Goal: Contribute content: Contribute content

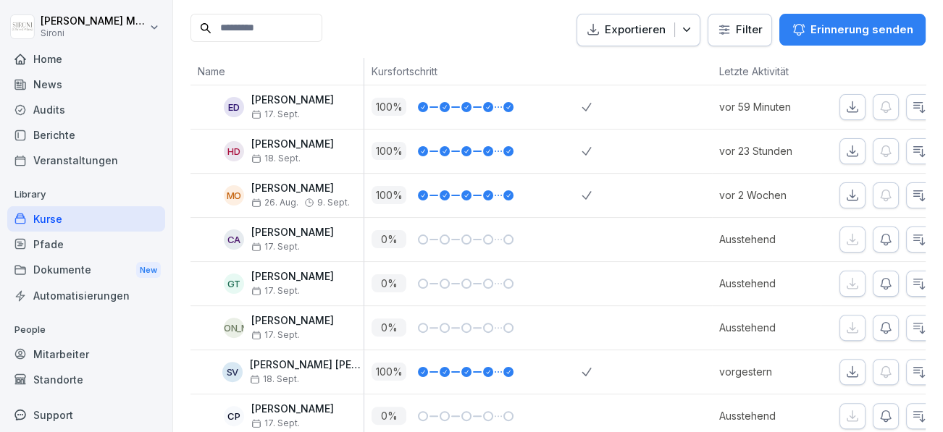
click at [56, 54] on div "Home" at bounding box center [86, 58] width 158 height 25
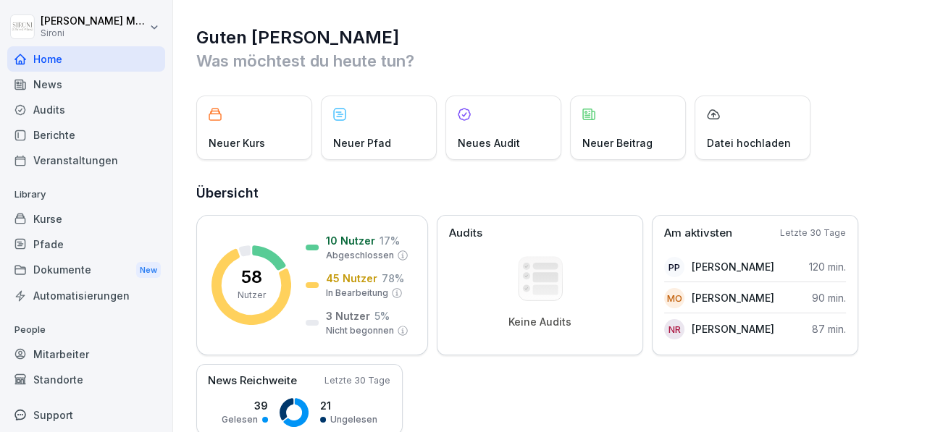
click at [500, 127] on div "Neues Audit" at bounding box center [503, 128] width 116 height 64
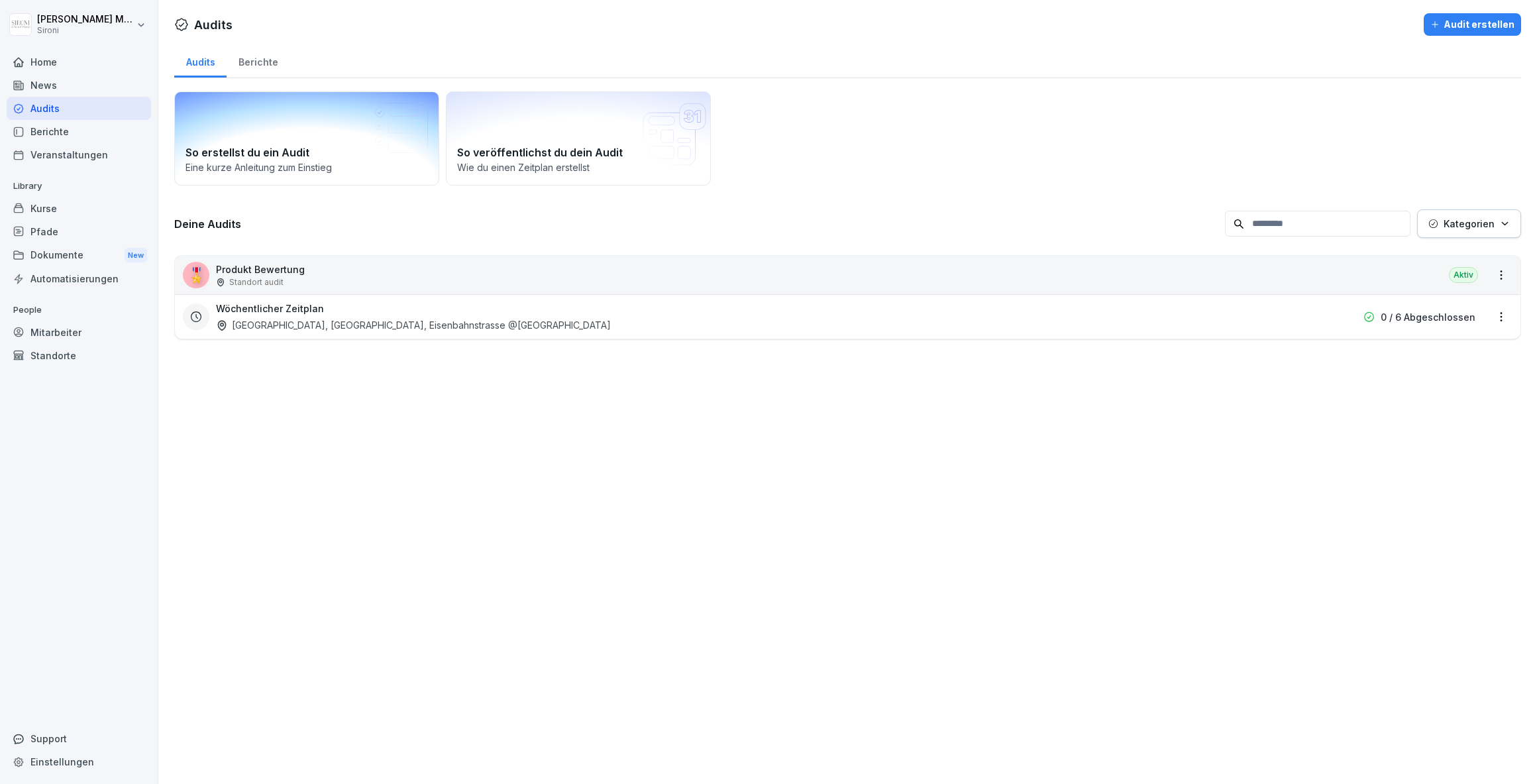
click at [301, 157] on h2 "So erstellst du ein Audit" at bounding box center [306, 152] width 242 height 16
click at [36, 201] on div "Kurse" at bounding box center [79, 208] width 145 height 23
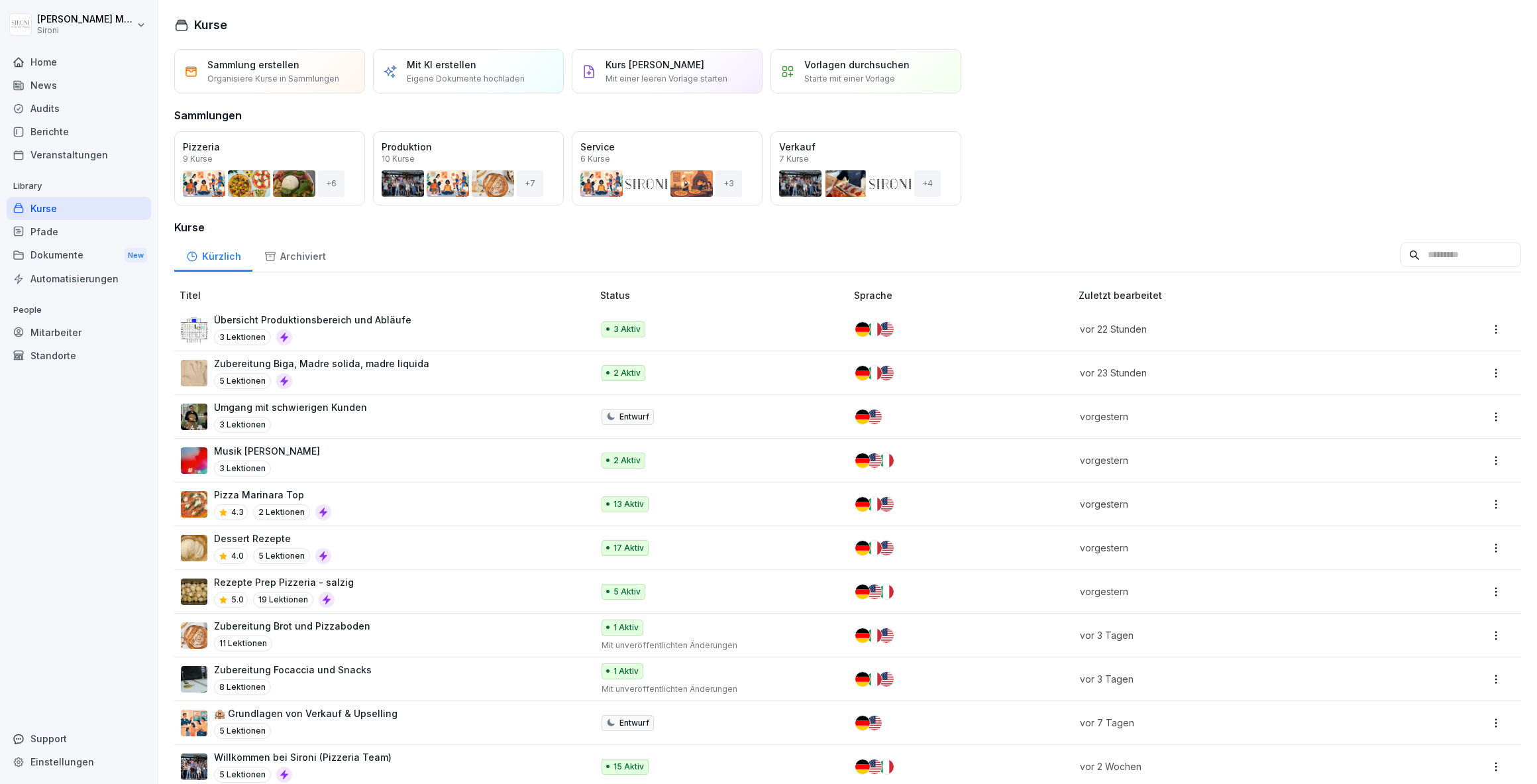
click at [323, 395] on div "Musik Goltz 3 Lektionen" at bounding box center [380, 459] width 398 height 32
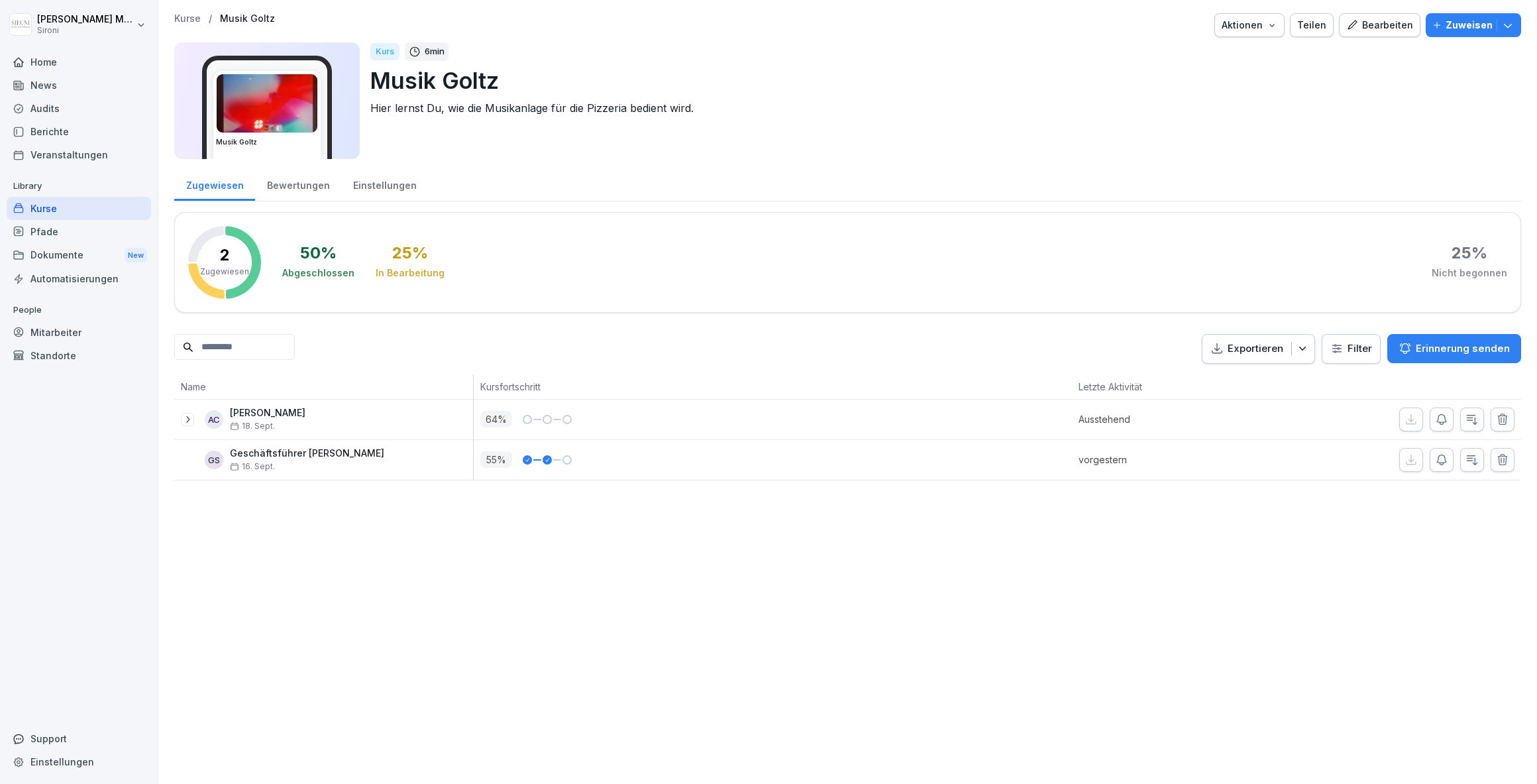
click at [1377, 24] on div "Bearbeiten" at bounding box center [1379, 26] width 67 height 15
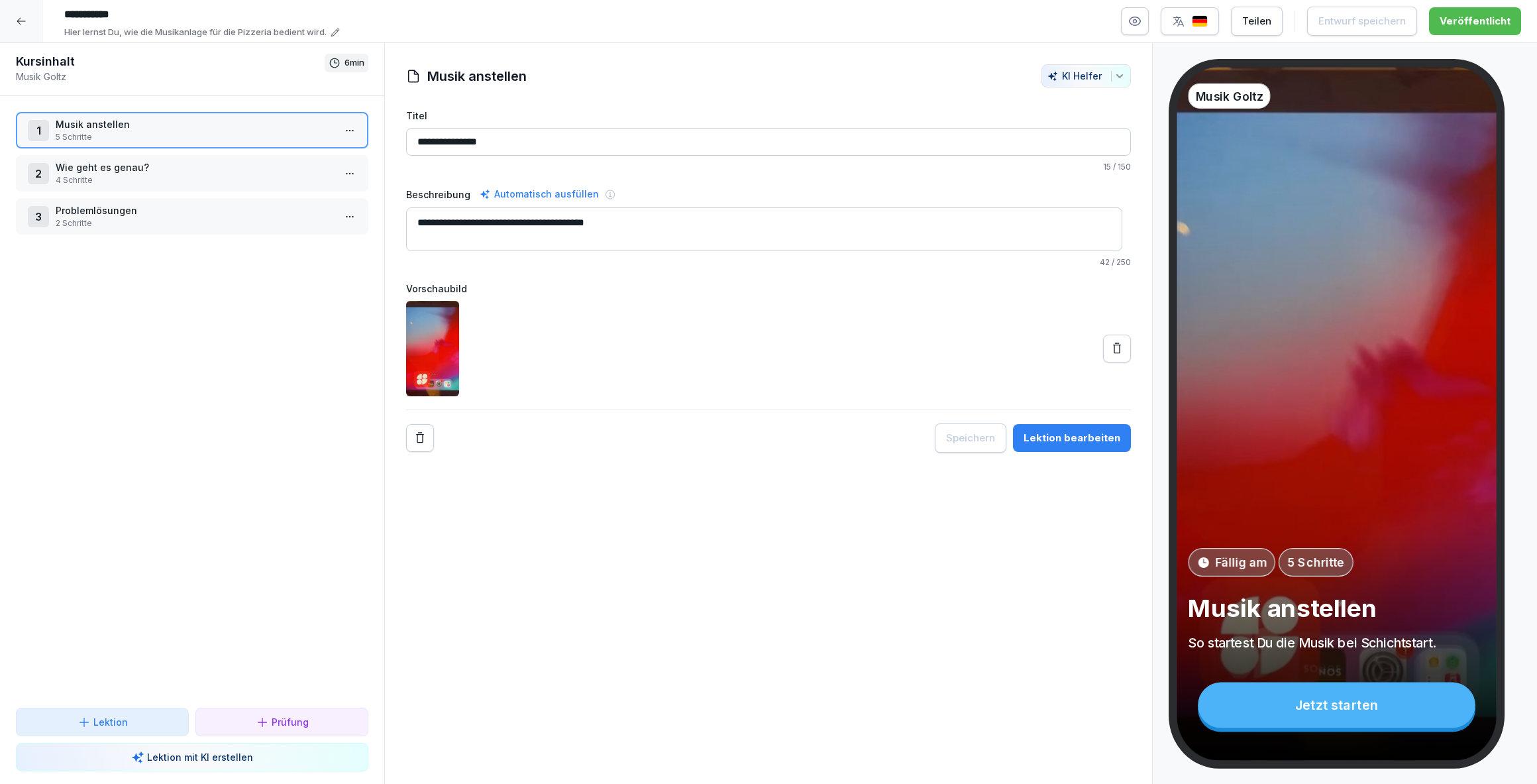
click at [244, 200] on div "3 Problemlösungen 2 Schritte" at bounding box center [191, 217] width 352 height 37
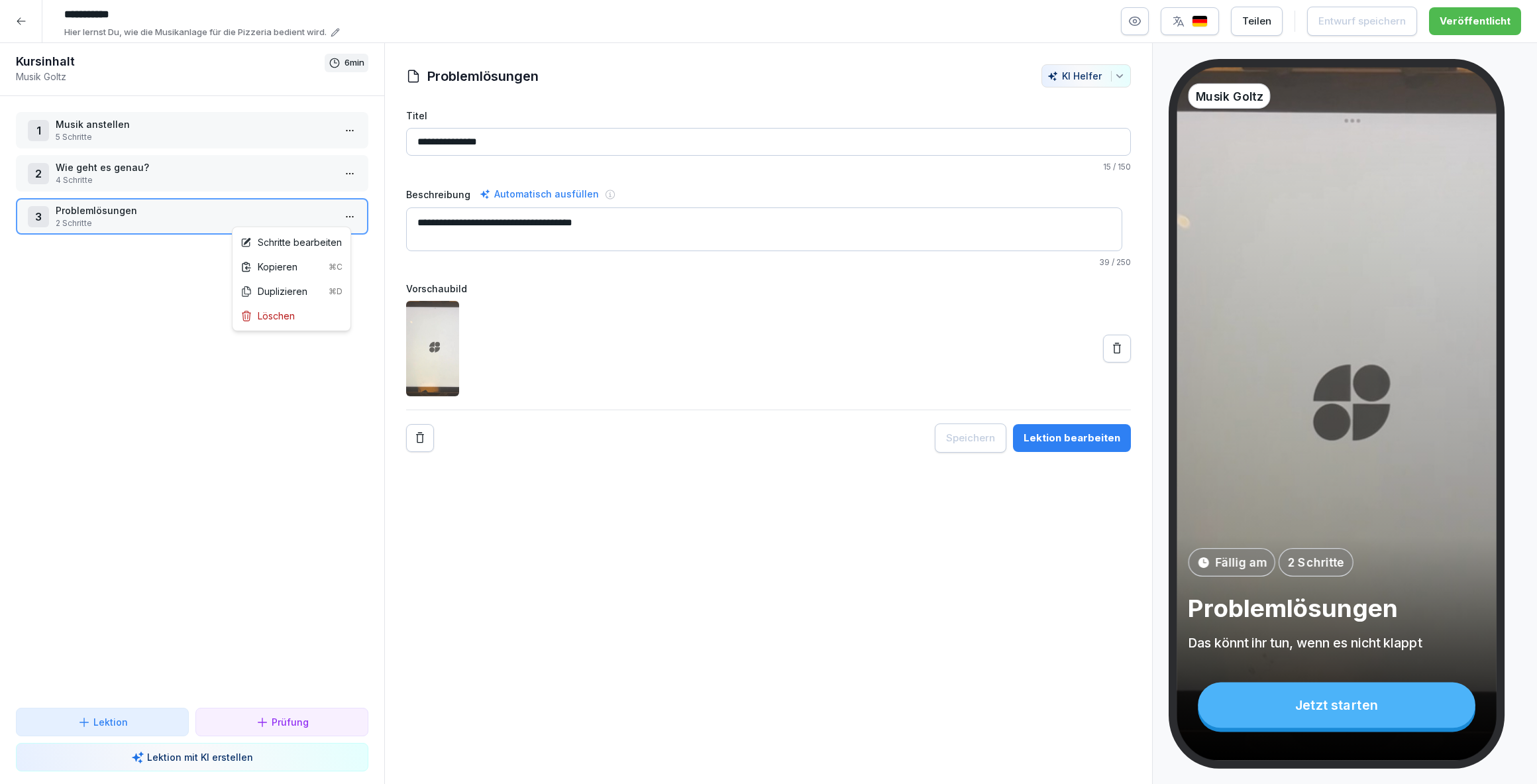
click at [337, 215] on html "**********" at bounding box center [768, 392] width 1537 height 784
click at [307, 242] on div "Schritte bearbeiten" at bounding box center [291, 242] width 102 height 14
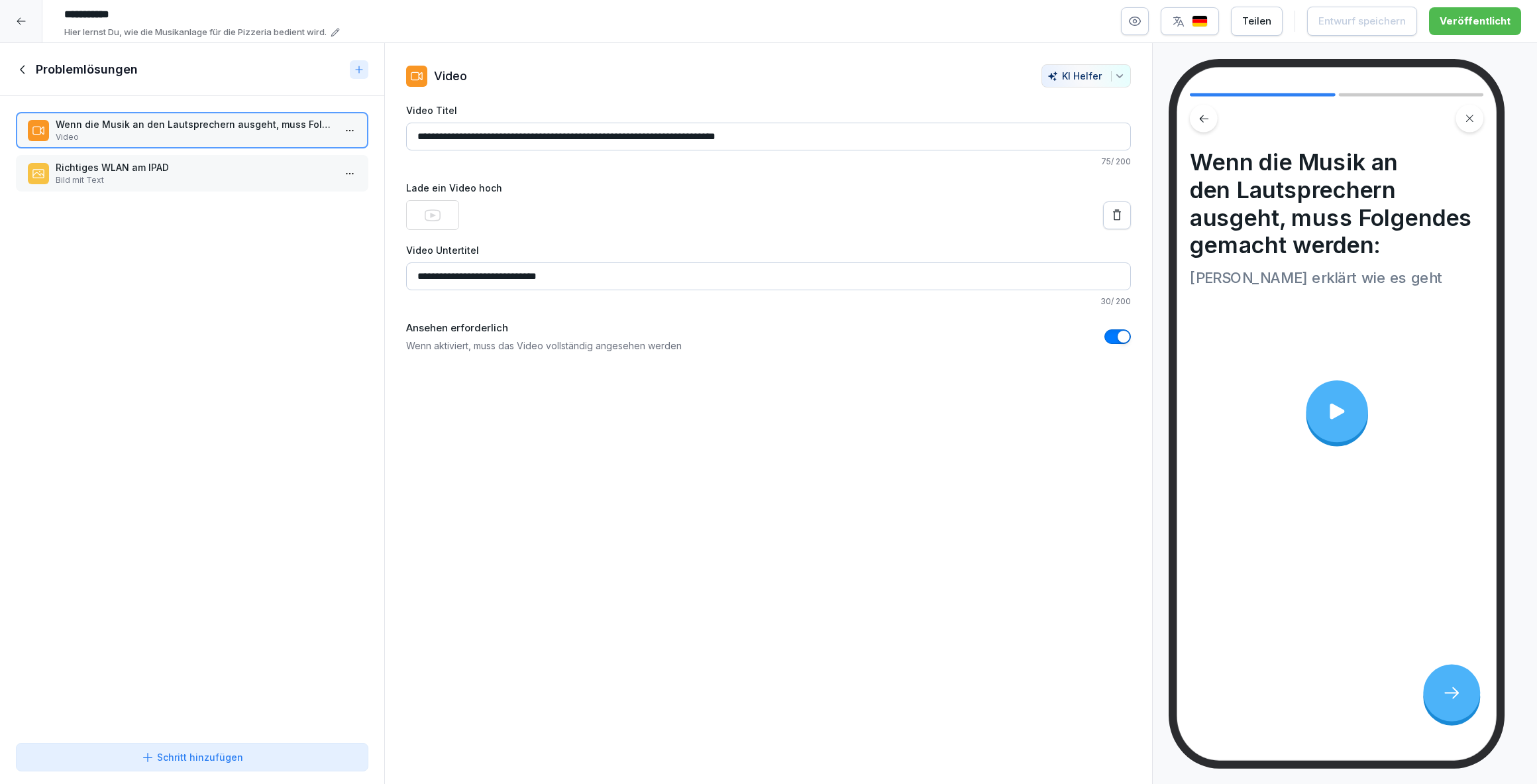
click at [270, 174] on p "Bild mit Text" at bounding box center [195, 179] width 278 height 12
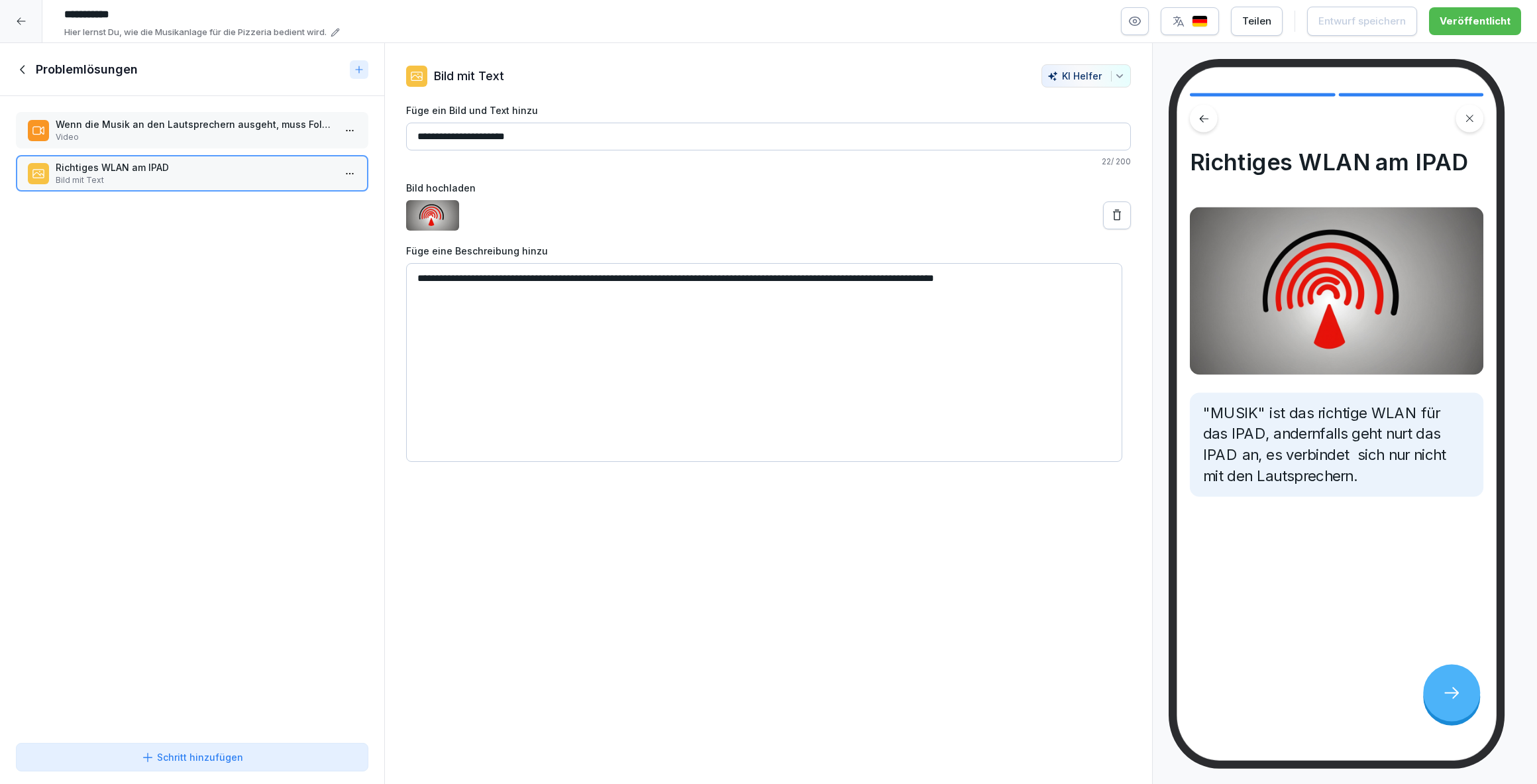
click at [23, 61] on div "Problemlösungen" at bounding box center [179, 69] width 328 height 16
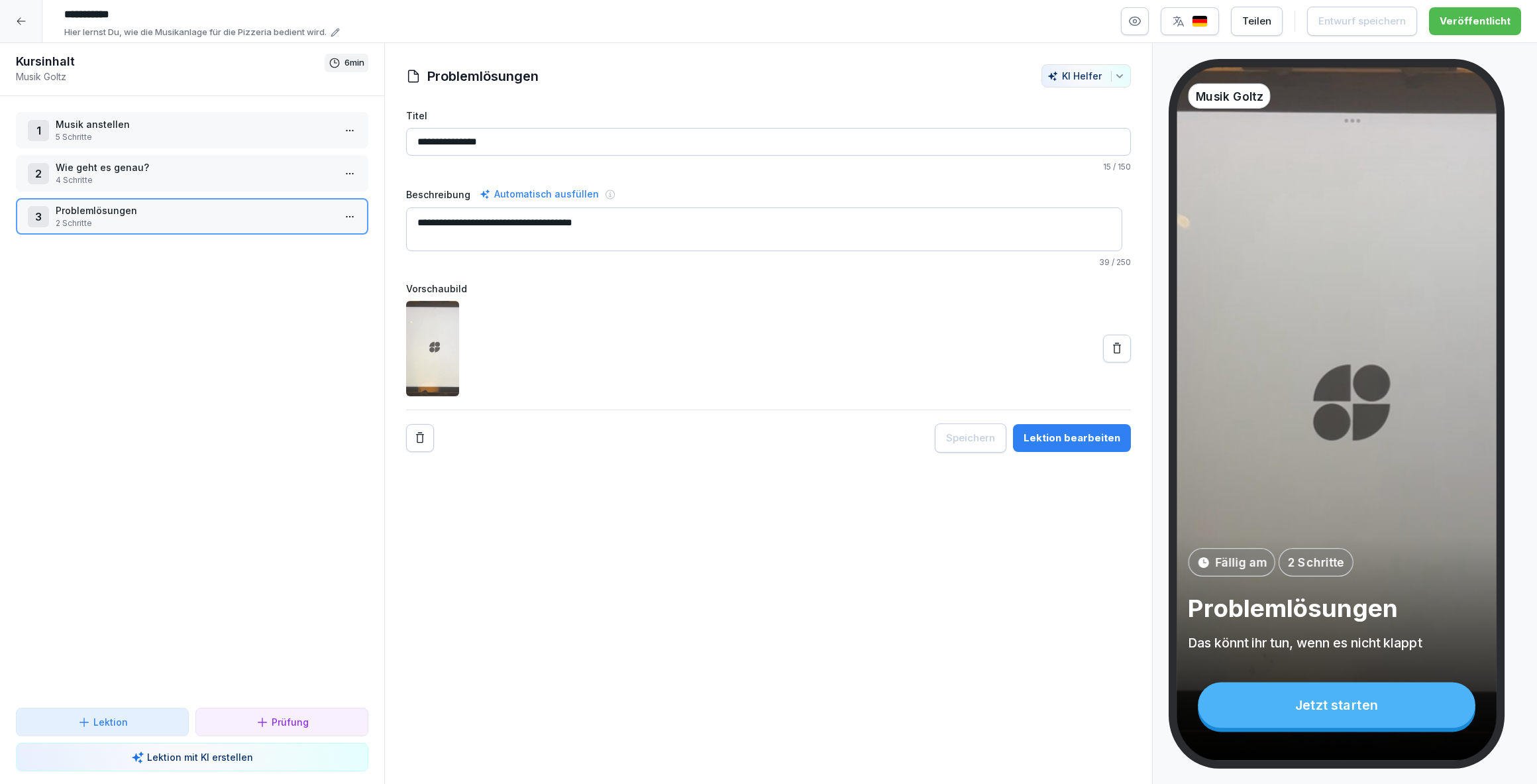
click at [143, 132] on p "5 Schritte" at bounding box center [195, 136] width 278 height 12
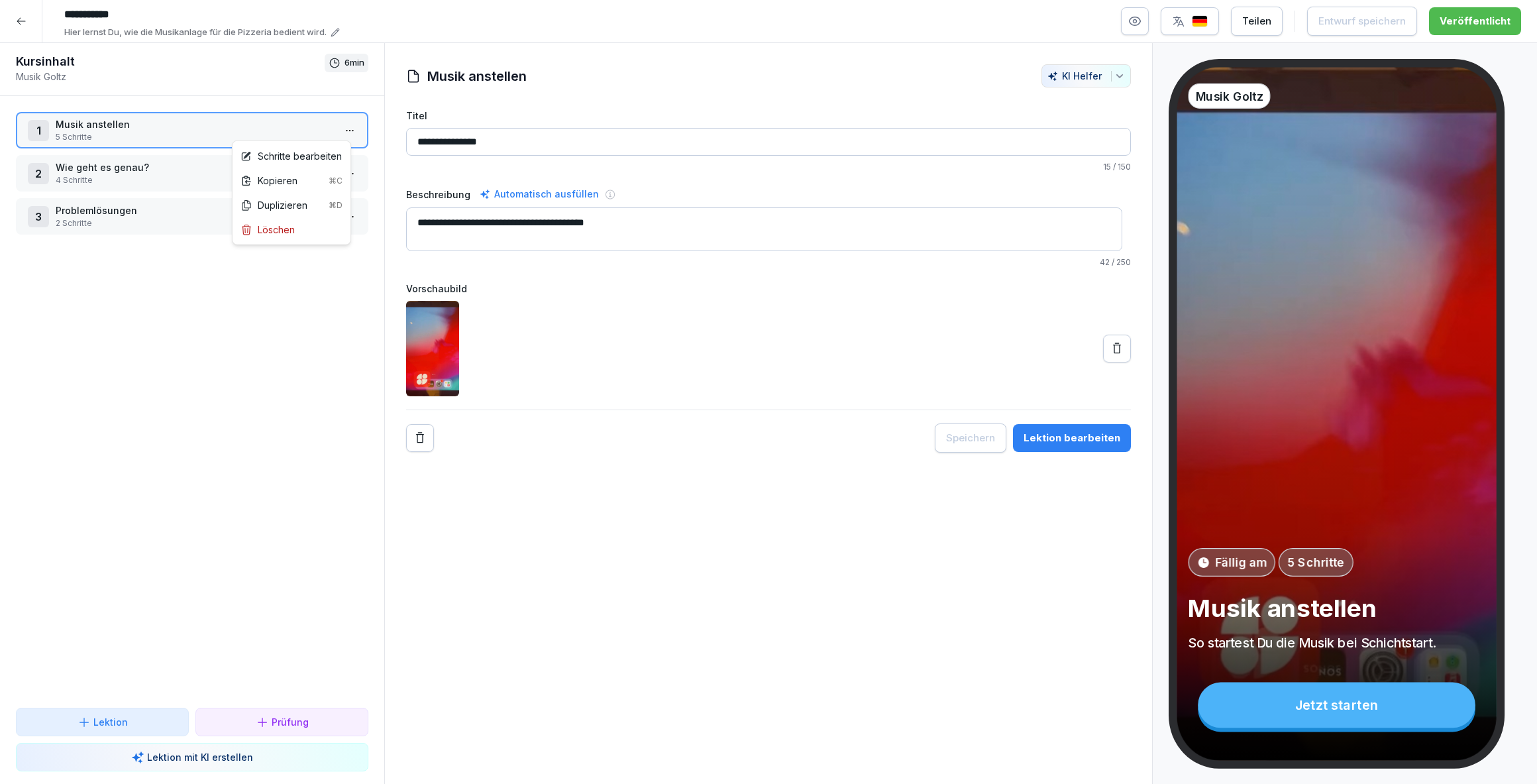
click at [349, 125] on html "**********" at bounding box center [768, 392] width 1537 height 784
click at [314, 145] on div "Schritte bearbeiten" at bounding box center [291, 156] width 113 height 25
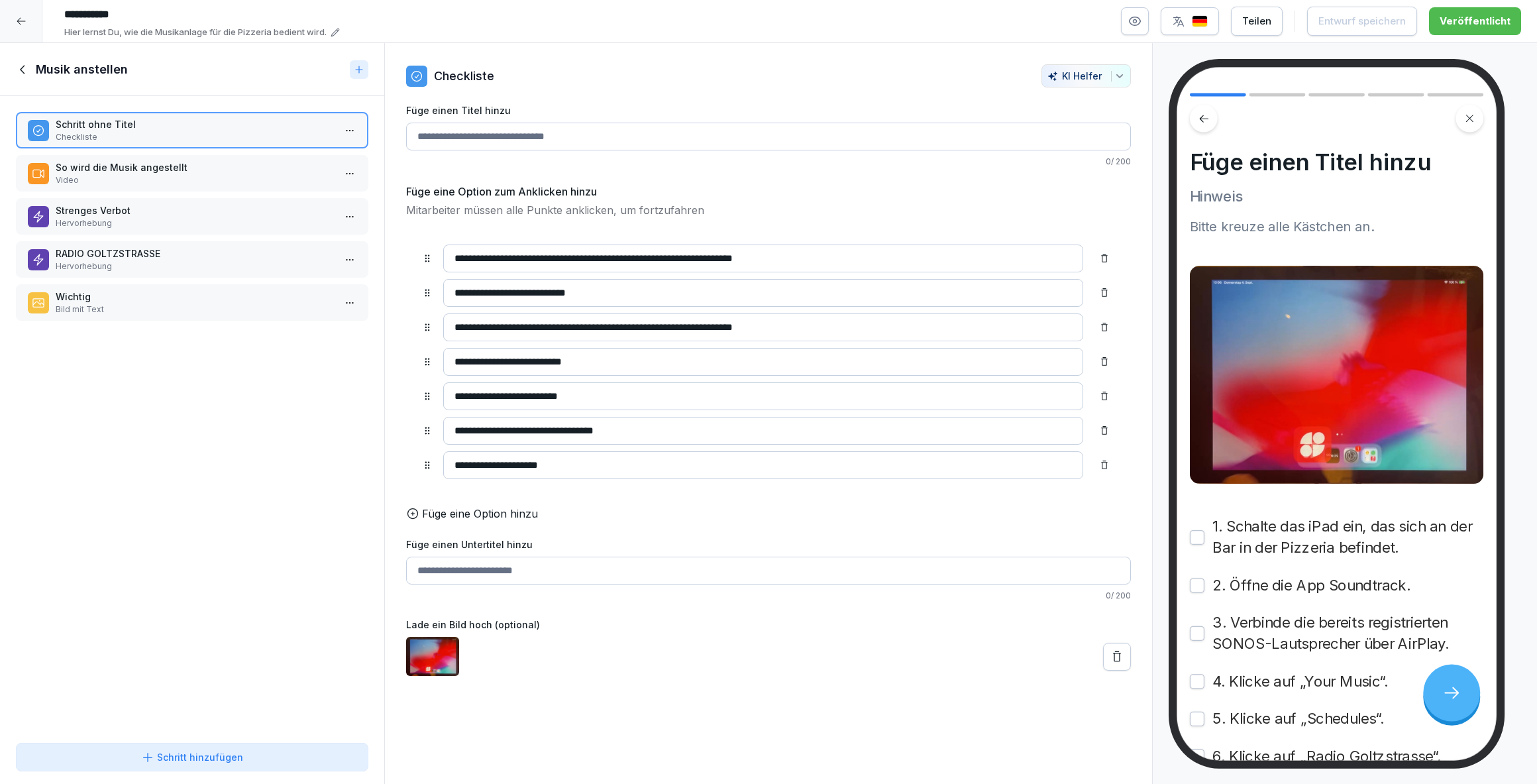
click at [164, 292] on p "Wichtig" at bounding box center [195, 295] width 278 height 14
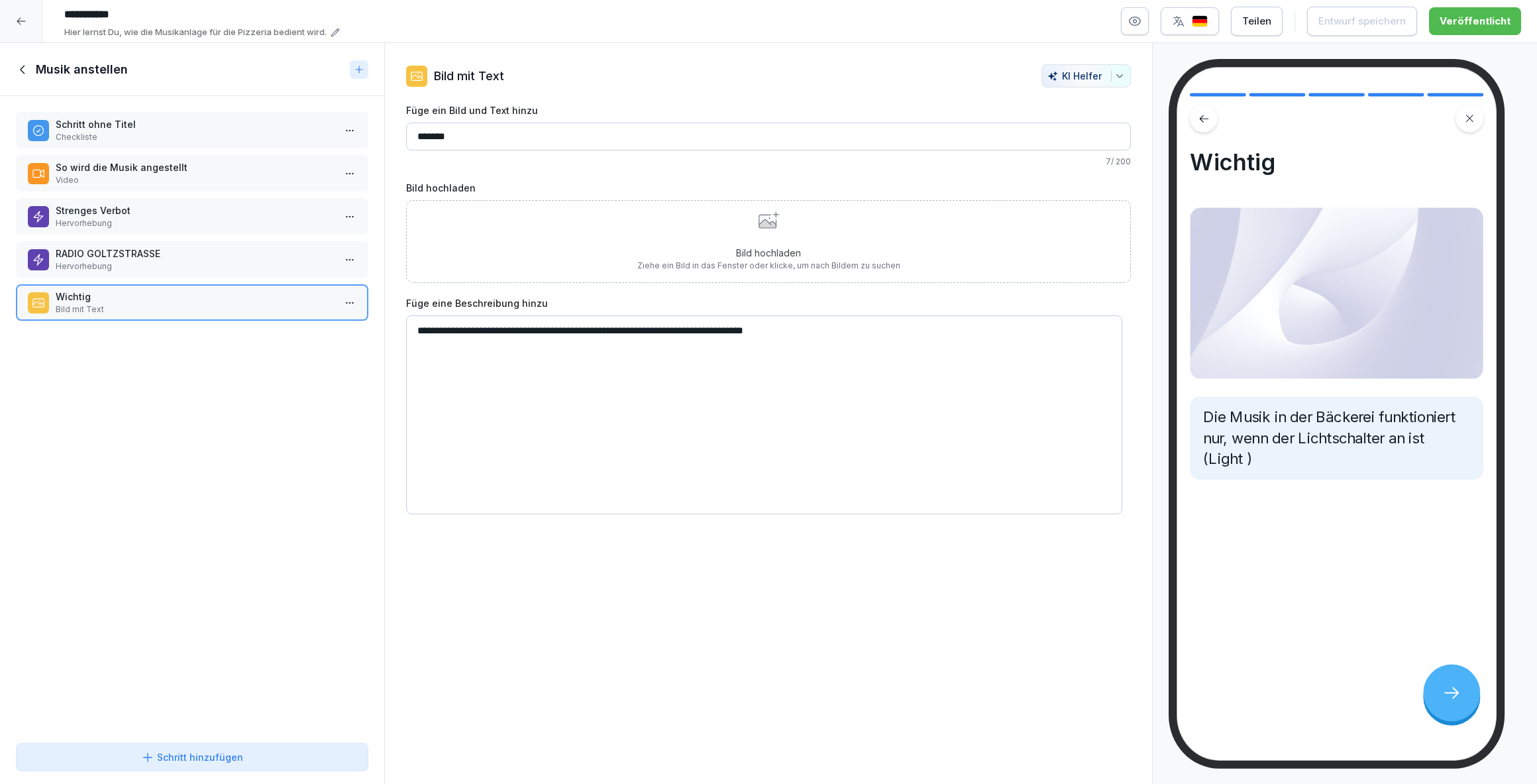
click at [796, 233] on div "Bild hochladen Ziehe ein Bild in das Fenster oder klicke, um nach Bildern zu su…" at bounding box center [768, 242] width 263 height 60
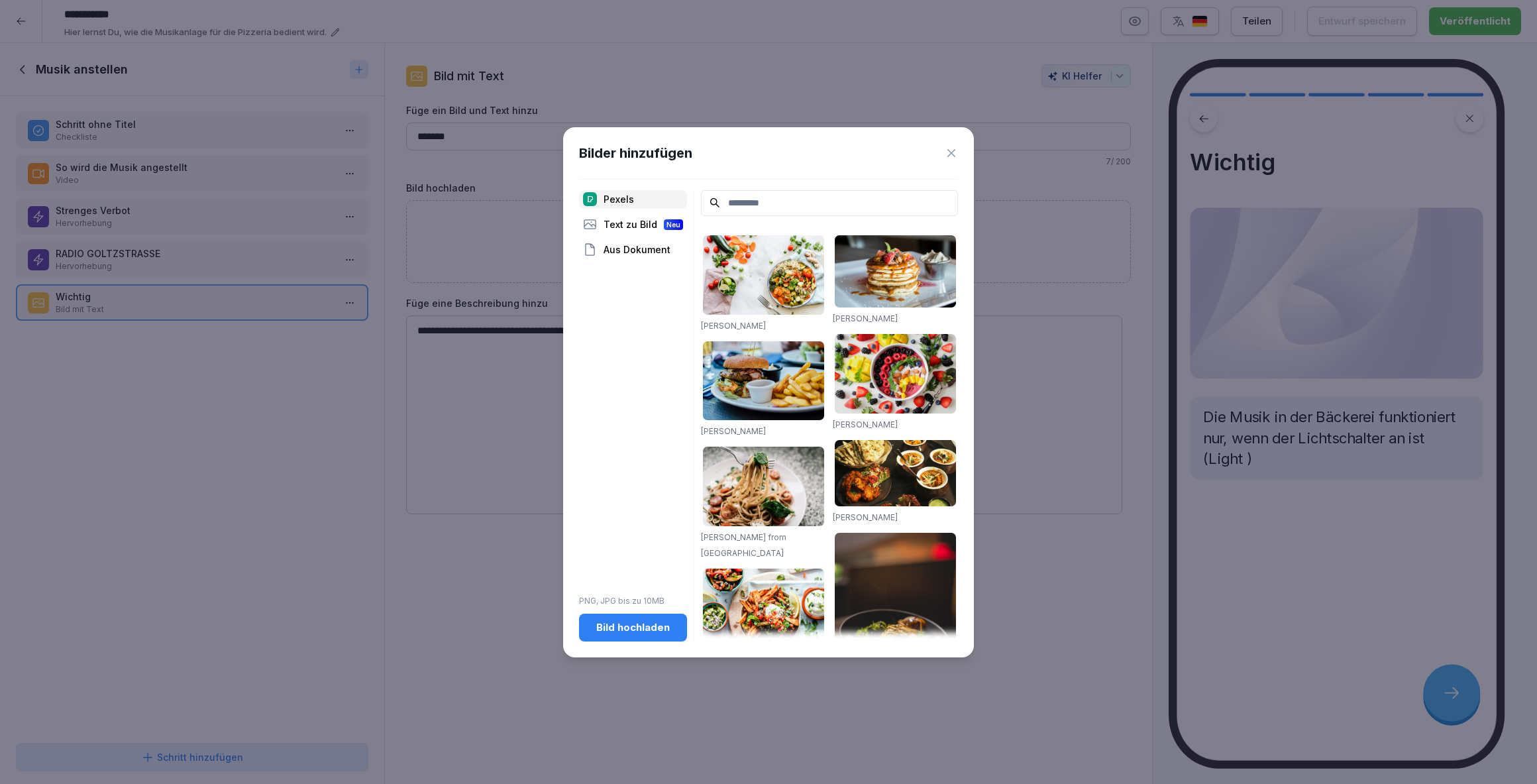
click at [630, 622] on div "Bild hochladen" at bounding box center [632, 628] width 87 height 15
